Goal: Navigation & Orientation: Find specific page/section

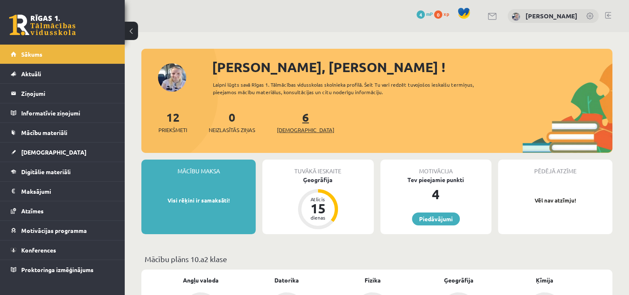
click at [294, 127] on span "[DEMOGRAPHIC_DATA]" at bounding box center [305, 130] width 57 height 8
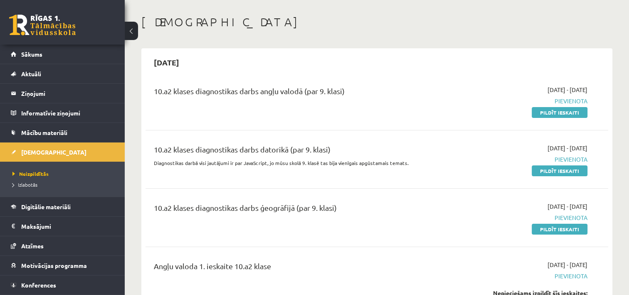
scroll to position [33, 0]
click at [55, 203] on span "Digitālie materiāli" at bounding box center [46, 206] width 50 height 7
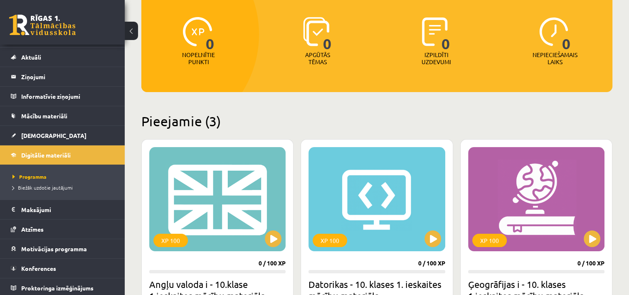
scroll to position [89, 0]
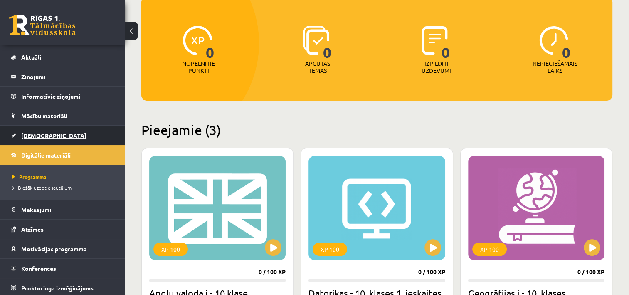
click at [42, 132] on span "[DEMOGRAPHIC_DATA]" at bounding box center [53, 134] width 65 height 7
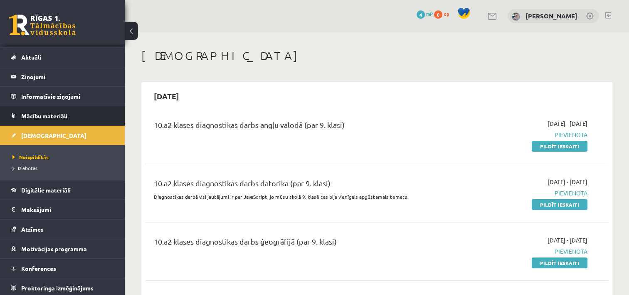
click at [52, 112] on span "Mācību materiāli" at bounding box center [44, 115] width 46 height 7
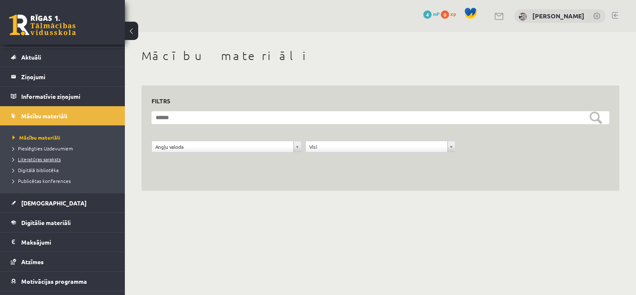
click at [55, 158] on span "Literatūras saraksts" at bounding box center [36, 159] width 48 height 7
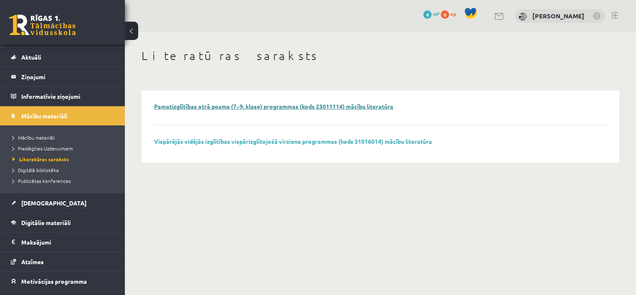
click at [186, 107] on link "Pamatizglītības otrā posma (7.-9. klase) programmas (kods 23011114) mācību lite…" at bounding box center [273, 105] width 239 height 7
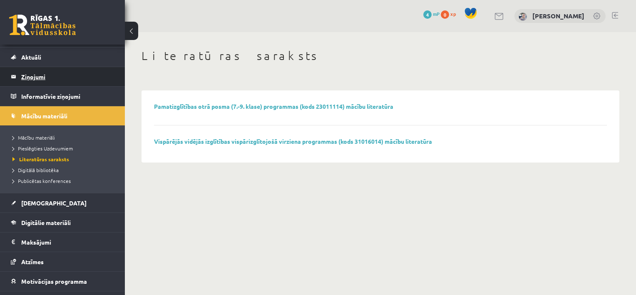
click at [37, 78] on legend "Ziņojumi 0" at bounding box center [67, 76] width 93 height 19
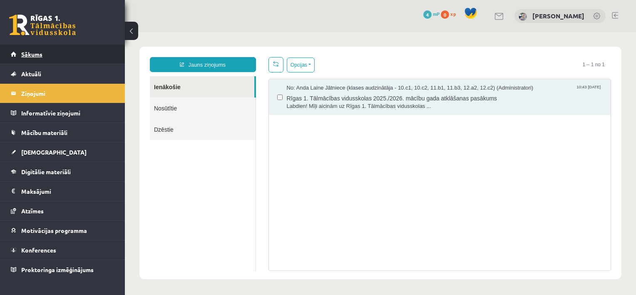
click at [45, 52] on link "Sākums" at bounding box center [63, 54] width 104 height 19
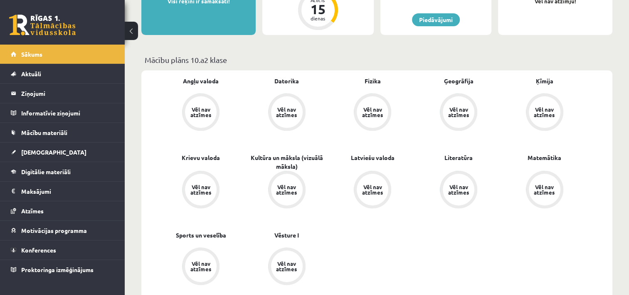
scroll to position [200, 0]
click at [201, 112] on div "Vēl nav atzīmes" at bounding box center [200, 111] width 23 height 11
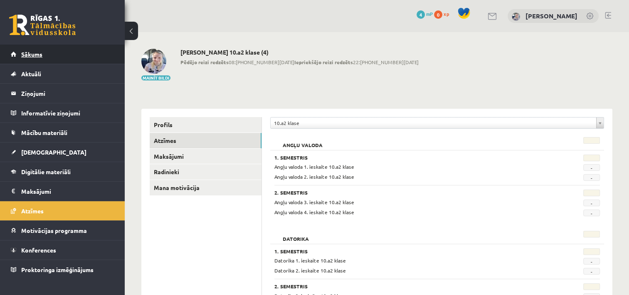
click at [59, 58] on link "Sākums" at bounding box center [63, 54] width 104 height 19
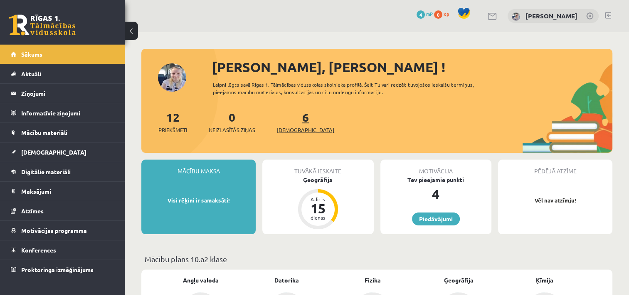
click at [292, 129] on span "[DEMOGRAPHIC_DATA]" at bounding box center [305, 130] width 57 height 8
